Goal: Use online tool/utility: Utilize a website feature to perform a specific function

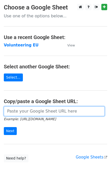
click at [9, 111] on input "url" at bounding box center [54, 111] width 101 height 10
paste input "https://docs.google.com/spreadsheets/d/1G7B8316-OPQcu_wMADNgYZ9y_WP76ZpnD3LnZB6…"
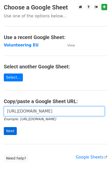
type input "https://docs.google.com/spreadsheets/d/1G7B8316-OPQcu_wMADNgYZ9y_WP76ZpnD3LnZB6…"
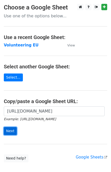
scroll to position [0, 0]
click at [10, 133] on input "Next" at bounding box center [10, 131] width 13 height 8
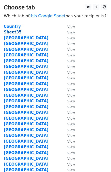
click at [15, 32] on strong "Sheet35" at bounding box center [13, 32] width 18 height 5
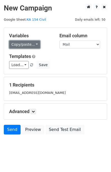
click at [31, 47] on link "Copy/paste..." at bounding box center [24, 44] width 31 height 8
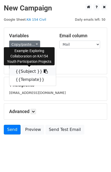
click at [20, 74] on link "{{Subject }}" at bounding box center [32, 71] width 47 height 8
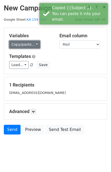
click at [27, 47] on link "Copy/paste..." at bounding box center [24, 44] width 31 height 8
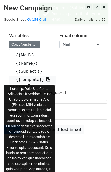
click at [26, 78] on link "{{Template}}" at bounding box center [32, 79] width 47 height 8
